Goal: Ask a question: Seek information or help from site administrators or community

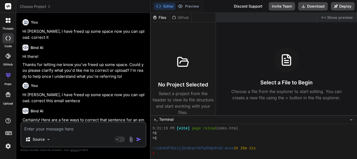
scroll to position [492, 0]
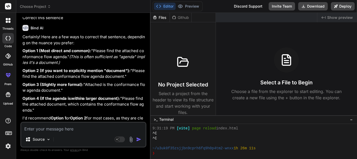
click at [44, 124] on textarea at bounding box center [83, 126] width 124 height 9
type textarea "h"
type textarea "x"
type textarea "hi"
type textarea "x"
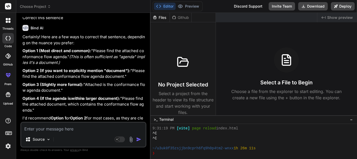
scroll to position [611, 0]
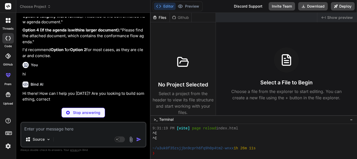
type textarea "x"
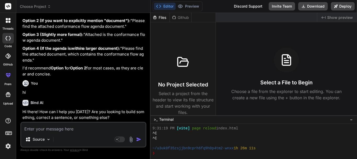
click at [80, 130] on textarea at bounding box center [83, 126] width 124 height 9
paste textarea "How to raise promotion application? a. Make a call to HR b. through discussion …"
type textarea "How to raise promotion application? a. Make a call to HR b. through discussion …"
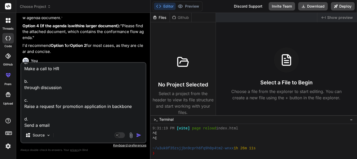
type textarea "x"
type textarea "How to raise promotion application? a. Make a call to HR b. through discussion …"
type textarea "x"
type textarea "How to raise promotion application? a. Make a call to HR b. through discussion …"
type textarea "x"
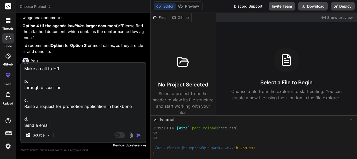
scroll to position [32, 0]
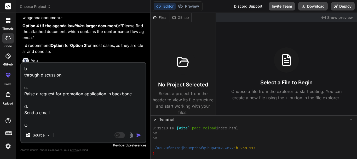
type textarea "How to raise promotion application? a. Make a call to HR b. through discussion …"
type textarea "x"
type textarea "How to raise promotion application? a. Make a call to HR b. through discussion …"
type textarea "x"
type textarea "How to raise promotion application? a. Make a call to HR b. through discussion …"
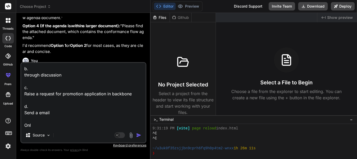
type textarea "x"
type textarea "How to raise promotion application? a. Make a call to HR b. through discussion …"
type textarea "x"
type textarea "How to raise promotion application? a. Make a call to HR b. through discussion …"
type textarea "x"
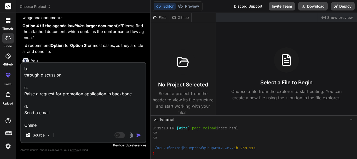
type textarea "How to raise promotion application? a. Make a call to HR b. through discussion …"
type textarea "x"
type textarea "How to raise promotion application? a. Make a call to HR b. through discussion …"
type textarea "x"
type textarea "How to raise promotion application? a. Make a call to HR b. through discussion …"
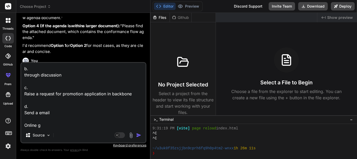
type textarea "x"
type textarea "How to raise promotion application? a. Make a call to HR b. through discussion …"
type textarea "x"
type textarea "How to raise promotion application? a. Make a call to HR b. through discussion …"
type textarea "x"
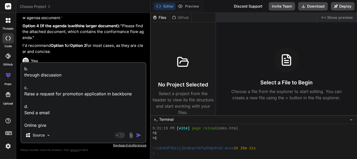
type textarea "How to raise promotion application? a. Make a call to HR b. through discussion …"
type textarea "x"
type textarea "How to raise promotion application? a. Make a call to HR b. through discussion …"
type textarea "x"
type textarea "How to raise promotion application? a. Make a call to HR b. through discussion …"
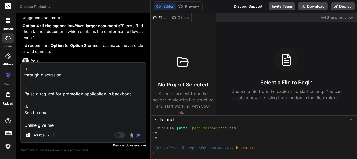
type textarea "x"
type textarea "How to raise promotion application? a. Make a call to HR b. through discussion …"
type textarea "x"
type textarea "How to raise promotion application? a. Make a call to HR b. through discussion …"
type textarea "x"
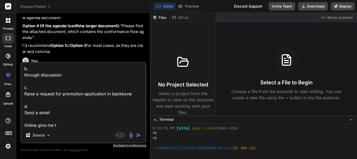
type textarea "How to raise promotion application? a. Make a call to HR b. through discussion …"
type textarea "x"
type textarea "How to raise promotion application? a. Make a call to HR b. through discussion …"
type textarea "x"
type textarea "How to raise promotion application? a. Make a call to HR b. through discussion …"
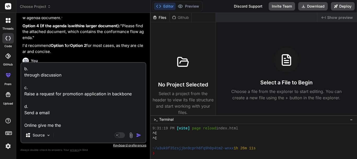
type textarea "x"
type textarea "How to raise promotion application? a. Make a call to HR b. through discussion …"
type textarea "x"
type textarea "How to raise promotion application? a. Make a call to HR b. through discussion …"
type textarea "x"
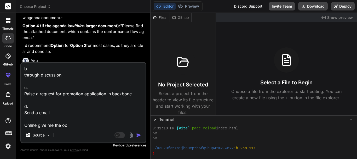
type textarea "How to raise promotion application? a. Make a call to HR b. through discussion …"
type textarea "x"
type textarea "How to raise promotion application? a. Make a call to HR b. through discussion …"
type textarea "x"
type textarea "How to raise promotion application? a. Make a call to HR b. through discussion …"
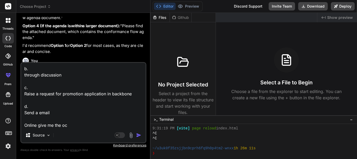
type textarea "x"
type textarea "How to raise promotion application? a. Make a call to HR b. through discussion …"
type textarea "x"
type textarea "How to raise promotion application? a. Make a call to HR b. through discussion …"
type textarea "x"
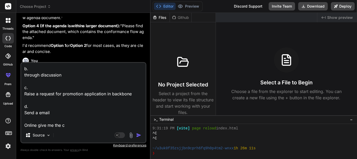
type textarea "How to raise promotion application? a. Make a call to HR b. through discussion …"
type textarea "x"
type textarea "How to raise promotion application? a. Make a call to HR b. through discussion …"
type textarea "x"
type textarea "How to raise promotion application? a. Make a call to HR b. through discussion …"
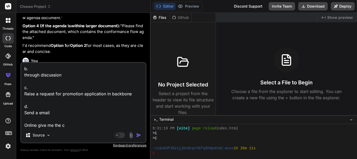
type textarea "x"
type textarea "How to raise promotion application? a. Make a call to HR b. through discussion …"
type textarea "x"
type textarea "How to raise promotion application? a. Make a call to HR b. through discussion …"
type textarea "x"
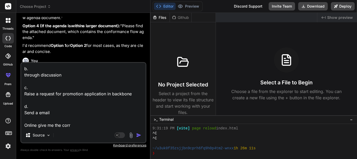
type textarea "How to raise promotion application? a. Make a call to HR b. through discussion …"
type textarea "x"
type textarea "How to raise promotion application? a. Make a call to HR b. through discussion …"
type textarea "x"
type textarea "How to raise promotion application? a. Make a call to HR b. through discussion …"
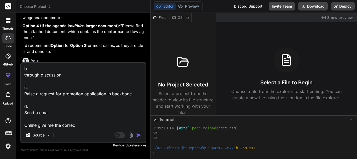
type textarea "x"
type textarea "How to raise promotion application? a. Make a call to HR b. through discussion …"
type textarea "x"
type textarea "How to raise promotion application? a. Make a call to HR b. through discussion …"
type textarea "x"
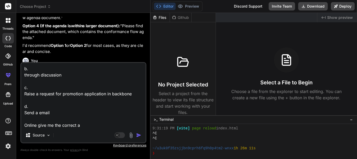
type textarea "How to raise promotion application? a. Make a call to HR b. through discussion …"
type textarea "x"
type textarea "How to raise promotion application? a. Make a call to HR b. through discussion …"
type textarea "x"
type textarea "How to raise promotion application? a. Make a call to HR b. through discussion …"
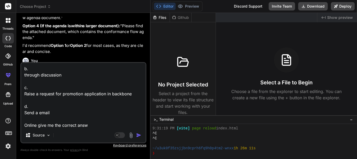
type textarea "x"
type textarea "How to raise promotion application? a. Make a call to HR b. through discussion …"
type textarea "x"
type textarea "How to raise promotion application? a. Make a call to HR b. through discussion …"
type textarea "x"
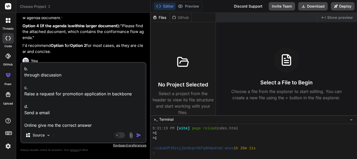
type textarea "How to raise promotion application? a. Make a call to HR b. through discussion …"
click at [139, 135] on img "button" at bounding box center [138, 134] width 5 height 5
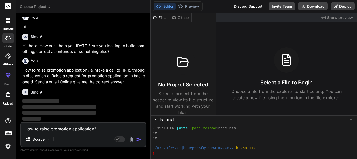
scroll to position [666, 0]
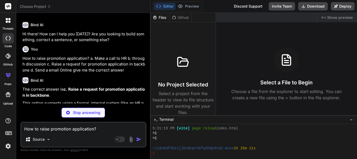
type textarea "x"
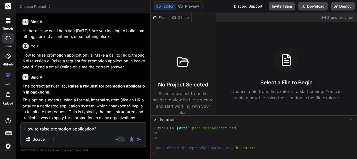
scroll to position [681, 0]
click at [83, 126] on textarea "How to raise promotion application? a. Make a call to HR b. through discussion …" at bounding box center [83, 126] width 124 height 9
paste textarea "How to report an issues to get resolve, If you have any issue with someone? a. …"
type textarea "How to report an issues to get resolve, If you have any issue with someone? a. …"
type textarea "x"
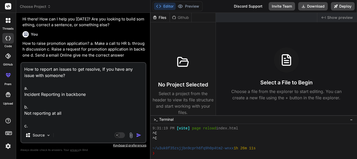
scroll to position [26, 0]
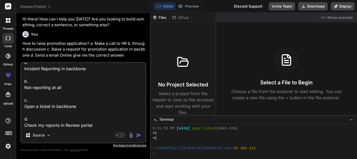
type textarea "How to report an issues to get resolve, If you have any issue with someone? a. …"
click at [141, 135] on button "button" at bounding box center [139, 134] width 7 height 5
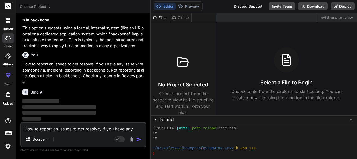
scroll to position [747, 0]
type textarea "x"
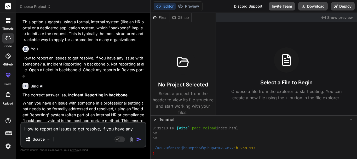
click at [71, 128] on textarea "How to report an issues to get resolve, If you have any issue with someone? a. …" at bounding box center [83, 126] width 124 height 9
paste textarea "How many credit points you need to complete before your review meeting throug e…"
type textarea "How many credit points you need to complete before your review meeting throug e…"
type textarea "x"
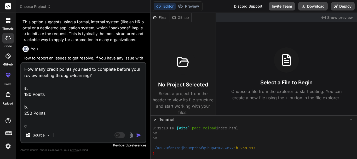
scroll to position [38, 0]
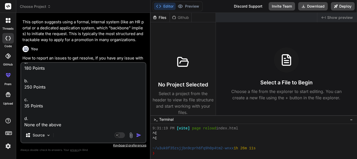
type textarea "How many credit points you need to complete before your review meeting throug e…"
click at [137, 134] on img "button" at bounding box center [138, 134] width 5 height 5
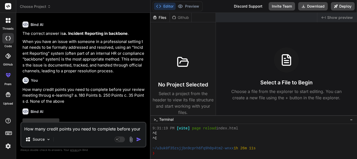
scroll to position [834, 0]
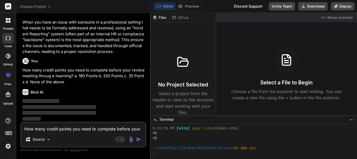
click at [42, 128] on textarea "How many credit points you need to complete before your review meeting throug e…" at bounding box center [83, 126] width 124 height 9
click at [58, 60] on div "You" at bounding box center [83, 61] width 123 height 6
click at [353, 120] on span "−" at bounding box center [351, 119] width 3 height 5
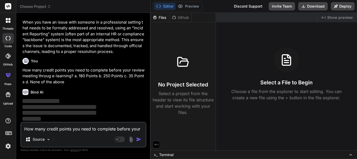
click at [43, 123] on textarea "How many credit points you need to complete before your review meeting throug e…" at bounding box center [83, 126] width 124 height 9
type textarea "x"
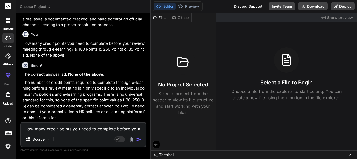
scroll to position [861, 0]
click at [39, 132] on div "How many credit points you need to complete before your review meeting throug e…" at bounding box center [83, 135] width 126 height 26
click at [37, 128] on textarea "How many credit points you need to complete before your review meeting throug e…" at bounding box center [83, 126] width 124 height 9
paste textarea "Critical thinking is the ability to Answer based on facts and data. (analyze a …"
type textarea "Critical thinking is the ability to Answer based on facts and data. (analyze a …"
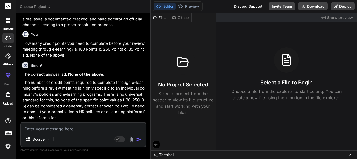
type textarea "x"
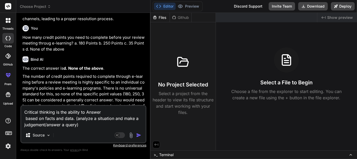
type textarea "Critical thinking is the ability to Answer based on facts and data. (analyze a …"
click at [136, 134] on img "button" at bounding box center [138, 134] width 5 height 5
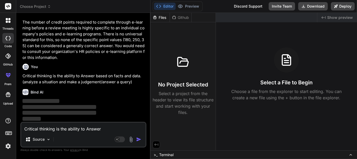
scroll to position [921, 0]
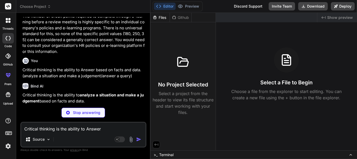
type textarea "x"
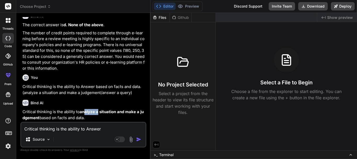
drag, startPoint x: 84, startPoint y: 112, endPoint x: 99, endPoint y: 112, distance: 14.6
click at [99, 112] on strong "analyze a situation and make a judgement" at bounding box center [82, 114] width 121 height 11
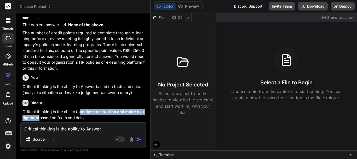
drag, startPoint x: 81, startPoint y: 111, endPoint x: 39, endPoint y: 117, distance: 42.0
click at [39, 117] on strong "analyze a situation and make a judgement" at bounding box center [82, 114] width 121 height 11
copy strong "analyze a situation and make a judgement"
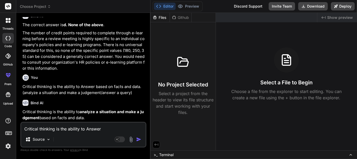
click at [75, 101] on div "Bind AI" at bounding box center [83, 103] width 123 height 6
click at [41, 133] on div "Critical thinking is the ability to Answer based on facts and data. (analyze a …" at bounding box center [83, 135] width 126 height 26
click at [41, 128] on textarea "Critical thinking is the ability to Answer based on facts and data. (analyze a …" at bounding box center [83, 126] width 124 height 9
paste textarea "Creative thinking is the abiltiy to Answer or solutions.(Comeup with new ideas …"
type textarea "Creative thinking is the abiltiy to Answer or solutions.(Comeup with new ideas …"
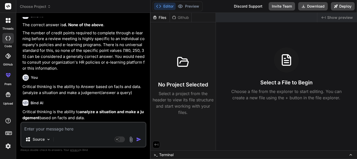
type textarea "x"
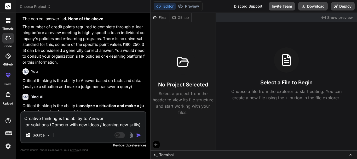
type textarea "Creative thinking is the abiltiy to Answer or solutions.(Comeup with new ideas …"
click at [136, 135] on img "button" at bounding box center [138, 134] width 5 height 5
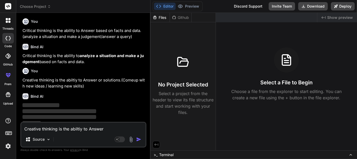
scroll to position [970, 0]
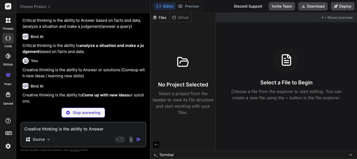
type textarea "x"
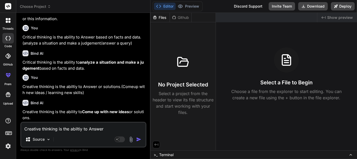
click at [77, 125] on textarea "Creative thinking is the abiltiy to Answer or solutions.(Comeup with new ideas …" at bounding box center [83, 126] width 124 height 9
paste textarea "Can someone be both a creative thinker and a critical thinker? a. Yes b. No"
type textarea "Can someone be both a creative thinker and a critical thinker? a. Yes b. No"
type textarea "x"
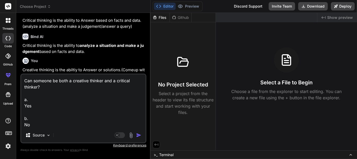
type textarea "Can someone be both a creative thinker and a critical thinker? a. Yes b. No"
click at [138, 134] on img "button" at bounding box center [138, 134] width 5 height 5
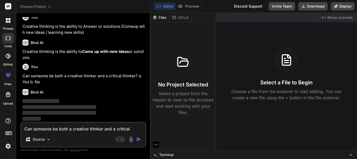
scroll to position [1020, 0]
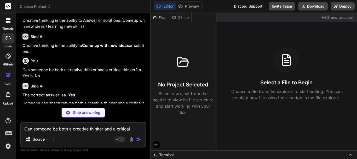
type textarea "x"
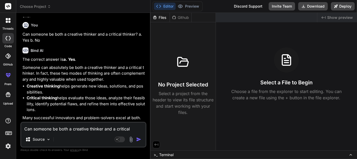
scroll to position [1061, 0]
click at [74, 130] on textarea "Can someone be both a creative thinker and a critical thinker? a. Yes b. No" at bounding box center [83, 126] width 124 height 9
paste textarea "How can creative thinking benefit problem-solving? ANSWER: Creative thinking al…"
type textarea "How can creative thinking benefit problem-solving? ANSWER: Creative thinking al…"
type textarea "x"
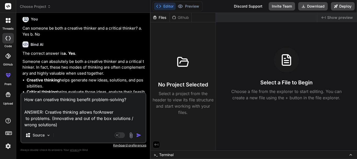
type textarea "How can creative thinking benefit problem-solving? ANSWER: Creative thinking al…"
click at [137, 134] on img "button" at bounding box center [138, 134] width 5 height 5
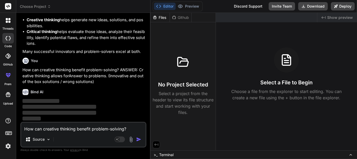
scroll to position [1127, 0]
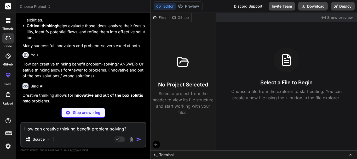
type textarea "x"
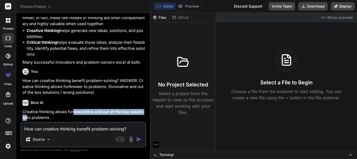
drag, startPoint x: 73, startPoint y: 112, endPoint x: 26, endPoint y: 116, distance: 47.3
click at [26, 116] on p "Creative thinking allows for Innovative and out of the box solutions to problem…" at bounding box center [83, 115] width 123 height 12
copy strong "Innovative and out of the box solutions"
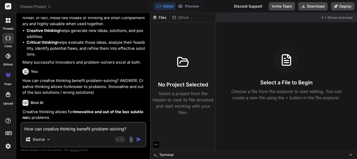
click at [64, 129] on textarea "How can creative thinking benefit problem-solving? ANSWER: Creative thinking al…" at bounding box center [83, 126] width 124 height 9
paste textarea "Is it possible to enhance creative and critical thinking skills? a. Yes b. No"
type textarea "Is it possible to enhance creative and critical thinking skills? a. Yes b. No"
type textarea "x"
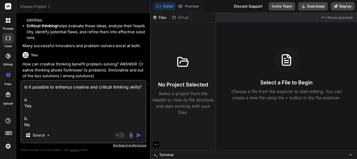
type textarea "Is it possible to enhance creative and critical thinking skills? a. Yes b. No"
click at [139, 134] on img "button" at bounding box center [138, 134] width 5 height 5
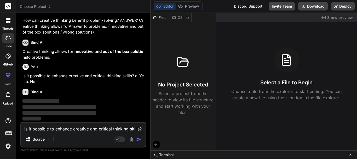
scroll to position [1177, 0]
type textarea "x"
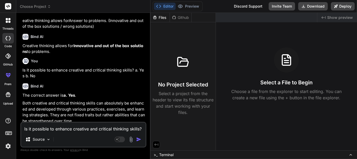
click at [45, 129] on textarea "Is it possible to enhance creative and critical thinking skills? a. Yes b. No" at bounding box center [83, 126] width 124 height 9
paste textarea "Don't share information without Answer (Consent/ writing)."
type textarea "Don't share information without Answer (Consent/ writing)."
type textarea "x"
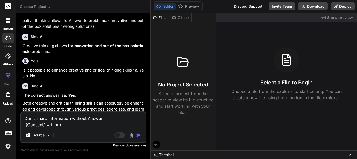
type textarea "Don't share information without Answer (Consent/ writing)."
click at [140, 135] on img "button" at bounding box center [138, 134] width 5 height 5
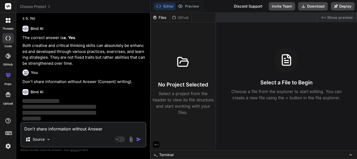
scroll to position [1240, 0]
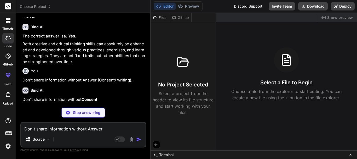
type textarea "x"
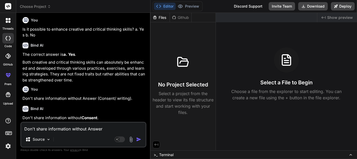
scroll to position [1223, 0]
click at [54, 127] on textarea "Don't share information without Answer (Consent/ writing)." at bounding box center [83, 126] width 124 height 9
paste textarea "Members need to follow Answer (Dress code / Food Code)."
type textarea "Members need to follow Answer (Dress code / Food Code)."
type textarea "x"
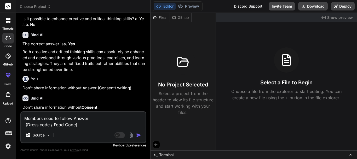
type textarea "Members need to follow Answer (Dress code / Food Code)."
click at [139, 134] on img "button" at bounding box center [138, 134] width 5 height 5
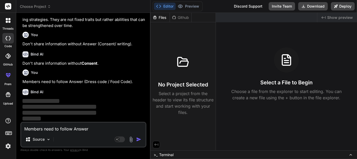
scroll to position [1277, 0]
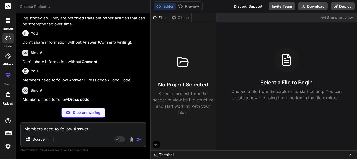
type textarea "x"
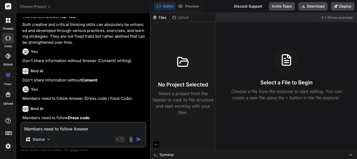
click at [71, 128] on textarea "Members need to follow Answer (Dress code / Food Code)." at bounding box center [83, 126] width 124 height 9
paste textarea "All members need to maintain Answer as per the company policy. (shift hours and…"
type textarea "All members need to maintain Answer as per the company policy. (shift hours and…"
type textarea "x"
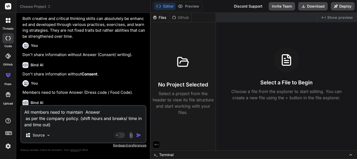
scroll to position [1277, 0]
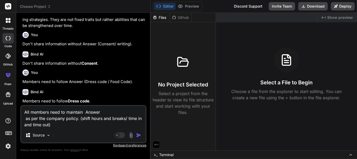
type textarea "All members need to maintain Answer as per the company policy. (shift hours and…"
click at [139, 136] on img "button" at bounding box center [138, 134] width 5 height 5
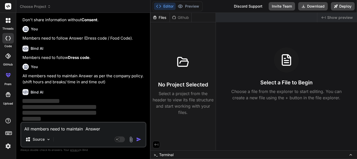
scroll to position [1321, 0]
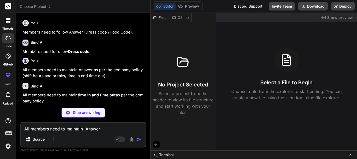
type textarea "x"
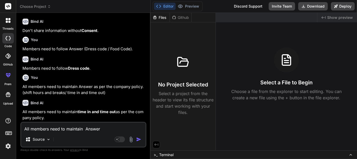
click at [50, 128] on textarea "All members need to maintain Answer as per the company policy. (shift hours and…" at bounding box center [83, 126] width 124 height 9
paste textarea "We should not damage company property and Answer (table/ assets)"
type textarea "We should not damage company property and Answer (table/ assets)"
type textarea "x"
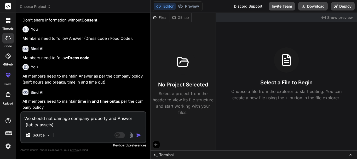
type textarea "We should not damage company property and Answer (table/ assets)"
click at [138, 134] on img "button" at bounding box center [138, 134] width 5 height 5
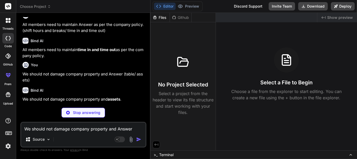
scroll to position [1354, 0]
type textarea "x"
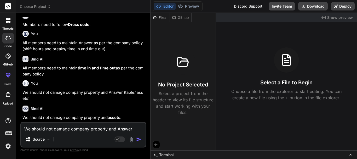
click at [78, 125] on textarea "We should not damage company property and Answer (table/ assets)" at bounding box center [83, 126] width 124 height 9
paste textarea "We should always follow Answer (Data securtiy protocols /send 5:15 reports) to …"
type textarea "We should always follow Answer (Data securtiy protocols /send 5:15 reports) to …"
type textarea "x"
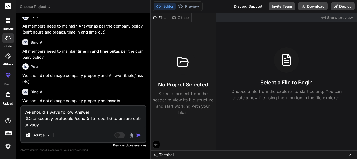
type textarea "We should always follow Answer (Data securtiy protocols /send 5:15 reports) to …"
click at [138, 134] on img "button" at bounding box center [138, 134] width 5 height 5
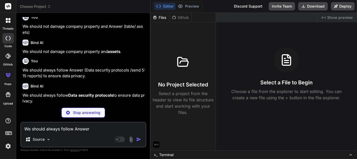
scroll to position [1403, 0]
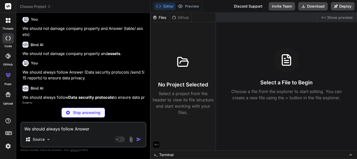
type textarea "x"
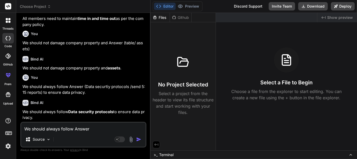
click at [37, 130] on textarea "We should always follow Answer (Data securtiy protocols /send 5:15 reports) to …" at bounding box center [83, 126] width 124 height 9
paste textarea "For reporting expenses we need to report in Answer with attached Answer . (Reim…"
type textarea "For reporting expenses we need to report in Answer with attached Answer . (Reim…"
type textarea "x"
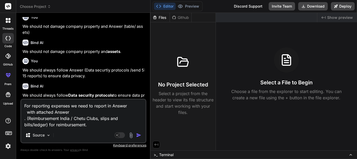
type textarea "For reporting expenses we need to report in Answer with attached Answer . (Reim…"
click at [138, 134] on img "button" at bounding box center [138, 134] width 5 height 5
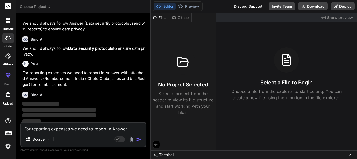
scroll to position [1469, 0]
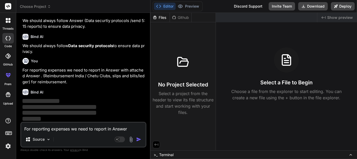
type textarea "x"
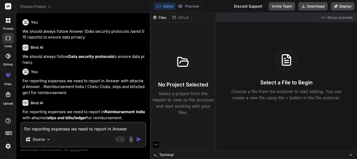
click at [48, 128] on textarea "For reporting expenses we need to report in Answer with attached Answer . (Reim…" at bounding box center [83, 126] width 124 height 9
paste textarea "We should not get ourselves in Answer (Workplace bullying/ Workplace ehics)"
type textarea "We should not get ourselves in Answer (Workplace bullying/ Workplace ehics)"
type textarea "x"
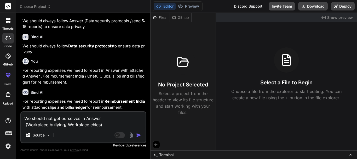
type textarea "We should not get ourselves in Answer (Workplace bullying/ Workplace ehics)"
click at [137, 135] on img "button" at bounding box center [138, 134] width 5 height 5
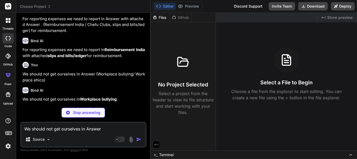
scroll to position [1502, 0]
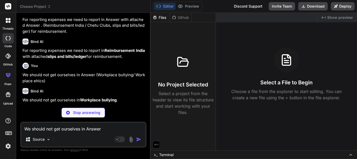
type textarea "x"
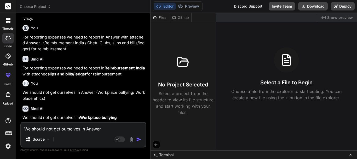
click at [59, 123] on textarea "We should not get ourselves in Answer (Workplace bullying/ Workplace ehics)" at bounding box center [83, 126] width 124 height 9
paste textarea "Which documents required for Bank Account Opening? a. ID Proof Only. b. Address…"
type textarea "Which documents required for Bank Account Opening? a. ID Proof Only. b. Address…"
type textarea "x"
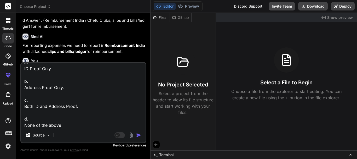
type textarea "Which documents required for Bank Account Opening? a. ID Proof Only. b. Address…"
click at [139, 134] on img "button" at bounding box center [138, 134] width 5 height 5
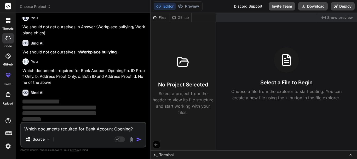
scroll to position [1568, 0]
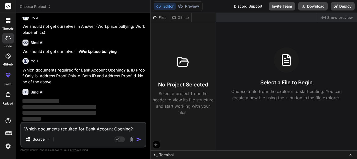
type textarea "x"
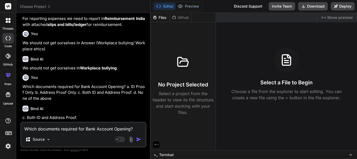
click at [50, 125] on textarea "Which documents required for Bank Account Opening? a. ID Proof Only. b. Address…" at bounding box center [83, 126] width 124 height 9
paste textarea "Which documents required to Upload in Profile Form? a. Aadhar Card, PAN Card an…"
type textarea "Which documents required to Upload in Profile Form? a. Aadhar Card, PAN Card an…"
type textarea "x"
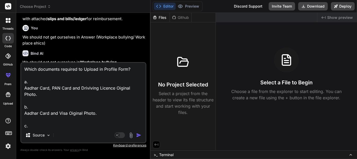
scroll to position [1568, 0]
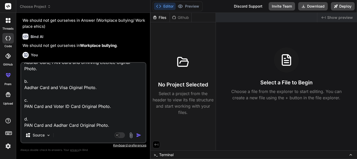
type textarea "Which documents required to Upload in Profile Form? a. Aadhar Card, PAN Card an…"
click at [138, 135] on img "button" at bounding box center [138, 134] width 5 height 5
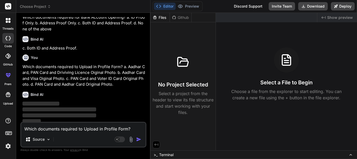
scroll to position [1623, 0]
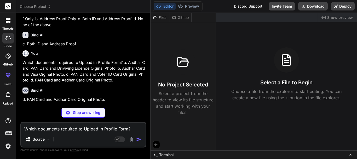
type textarea "x"
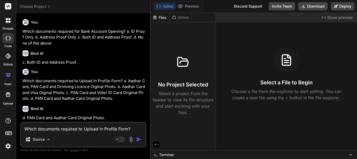
click at [49, 133] on div "Which documents required to Upload in Profile Form? a. Aadhar Card, PAN Card an…" at bounding box center [83, 135] width 126 height 26
click at [49, 128] on textarea "Which documents required to Upload in Profile Form? a. Aadhar Card, PAN Card an…" at bounding box center [83, 126] width 124 height 9
paste textarea "Which documents is required to take the benefit of Home Loan Interest Amount? a…"
type textarea "Which documents is required to take the benefit of Home Loan Interest Amount? a…"
type textarea "x"
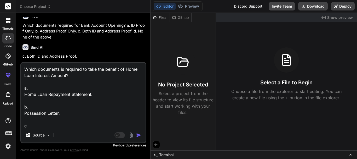
scroll to position [1623, 0]
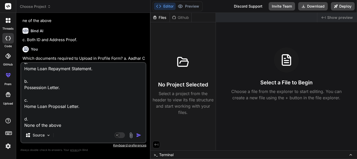
type textarea "Which documents is required to take the benefit of Home Loan Interest Amount? a…"
click at [141, 133] on img "button" at bounding box center [138, 134] width 5 height 5
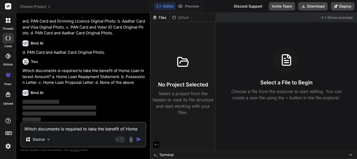
scroll to position [1673, 0]
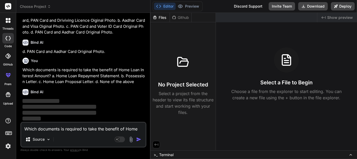
type textarea "x"
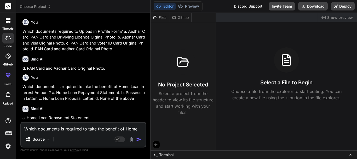
scroll to position [1656, 0]
click at [34, 129] on textarea "Which documents is required to take the benefit of Home Loan Interest Amount? a…" at bounding box center [83, 126] width 124 height 9
paste textarea "What are the Perquisites Tax Head in the Investment Declaration Tax Process? a.…"
type textarea "What are the Perquisites Tax Head in the Investment Declaration Tax Process? a.…"
type textarea "x"
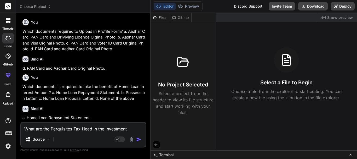
scroll to position [1673, 0]
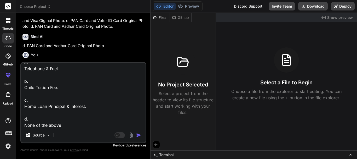
type textarea "What are the Perquisites Tax Head in the Investment Declaration Tax Process? a.…"
click at [138, 134] on img "button" at bounding box center [138, 134] width 5 height 5
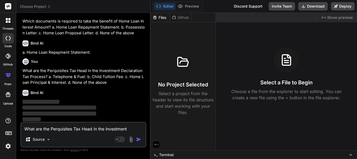
scroll to position [1722, 0]
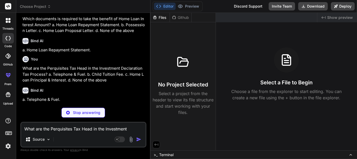
type textarea "x"
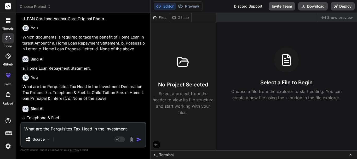
click at [68, 121] on div "Bind AI a. Telephone & Fuel." at bounding box center [83, 111] width 123 height 20
paste textarea "the Proof Submission, Member has to submit Proof on the basis of? a. Yearly. b.…"
type textarea "the Proof Submission, Member has to submit Proof on the basis of? a. Yearly. b.…"
type textarea "x"
click at [69, 125] on textarea "the Proof Submission, Member has to submit Proof on the basis of? a. Yearly. b.…" at bounding box center [83, 126] width 124 height 9
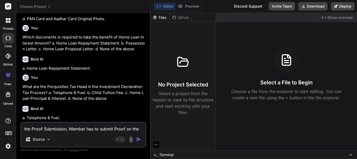
scroll to position [1722, 0]
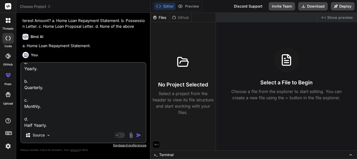
type textarea "the Proof Submission, Member has to submit Proof on the basis of? a. Yearly. b.…"
click at [140, 133] on img "button" at bounding box center [138, 134] width 5 height 5
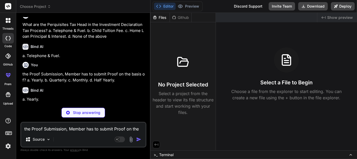
scroll to position [1749, 0]
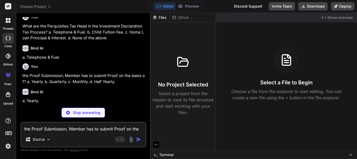
type textarea "x"
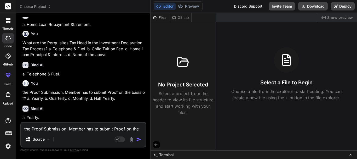
click at [68, 128] on textarea "the Proof Submission, Member has to submit Proof on the basis of? a. Yearly. b.…" at bounding box center [83, 126] width 124 height 9
click at [66, 133] on div "the Proof Submission, Member has to submit Proof on the basis of? a. Yearly. b.…" at bounding box center [83, 135] width 126 height 26
click at [68, 128] on textarea "the Proof Submission, Member has to submit Proof on the basis of? a. Yearly. b.…" at bounding box center [83, 126] width 124 height 9
paste textarea "What is the % rate of employer contribution in Employees Provident Fund? a. 12 …"
type textarea "What is the % rate of employer contribution in Employees Provident Fund? a. 12 …"
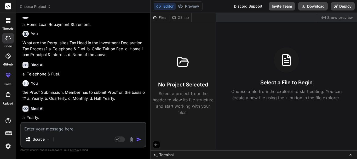
type textarea "x"
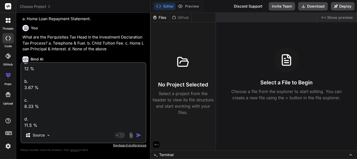
type textarea "What is the % rate of employer contribution in Employees Provident Fund? a. 12 …"
click at [141, 134] on img "button" at bounding box center [138, 134] width 5 height 5
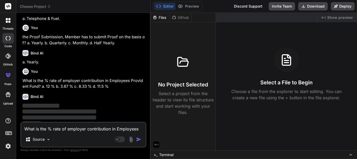
scroll to position [1809, 0]
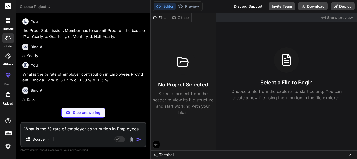
type textarea "x"
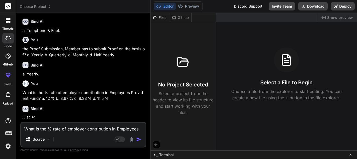
click at [82, 126] on textarea "What is the % rate of employer contribution in Employees Provident Fund? a. 12 …" at bounding box center [83, 126] width 124 height 9
paste textarea "From where procurement team will get the requirement for procurement? a. Operat…"
type textarea "From where procurement team will get the requirement for procurement? a. Operat…"
type textarea "x"
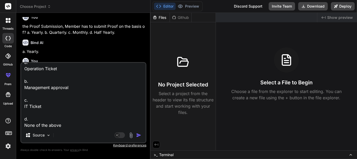
type textarea "From where procurement team will get the requirement for procurement? a. Operat…"
click at [138, 133] on img "button" at bounding box center [138, 134] width 5 height 5
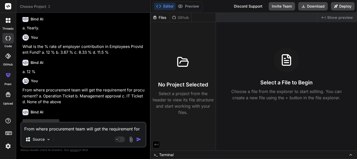
scroll to position [1859, 0]
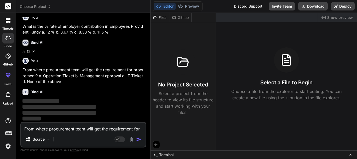
type textarea "x"
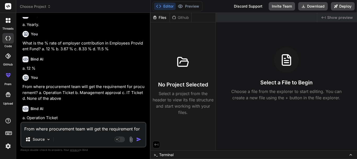
scroll to position [1842, 0]
